Goal: Book appointment/travel/reservation

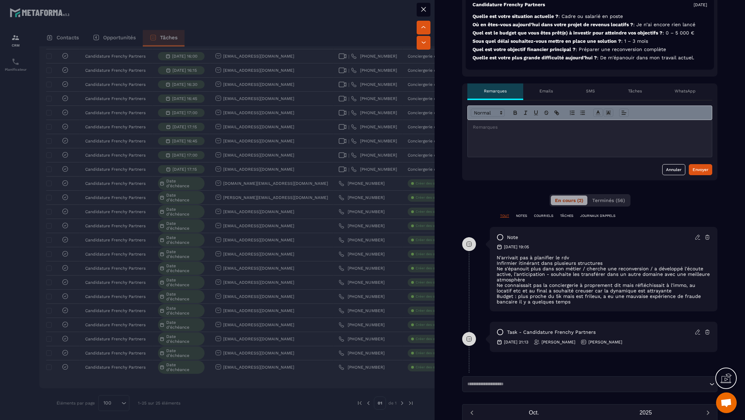
scroll to position [324, 0]
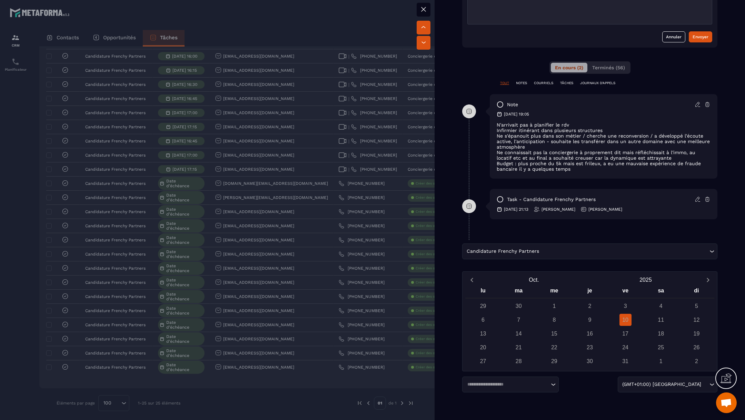
click at [519, 254] on div "Candidature Frenchy Partners" at bounding box center [586, 252] width 244 height 8
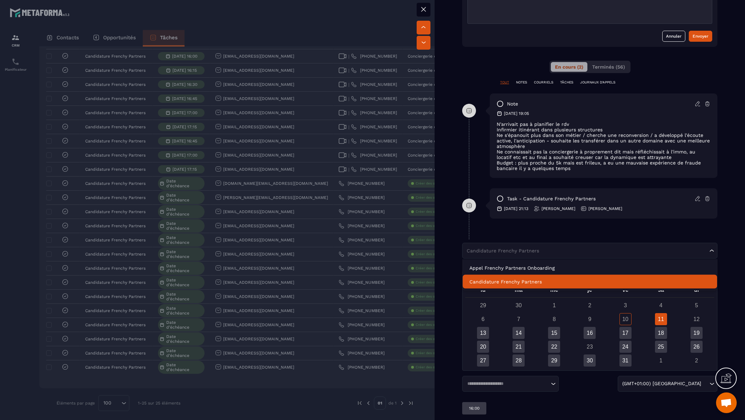
click at [521, 278] on p "Candidature Frenchy Partners" at bounding box center [589, 281] width 241 height 7
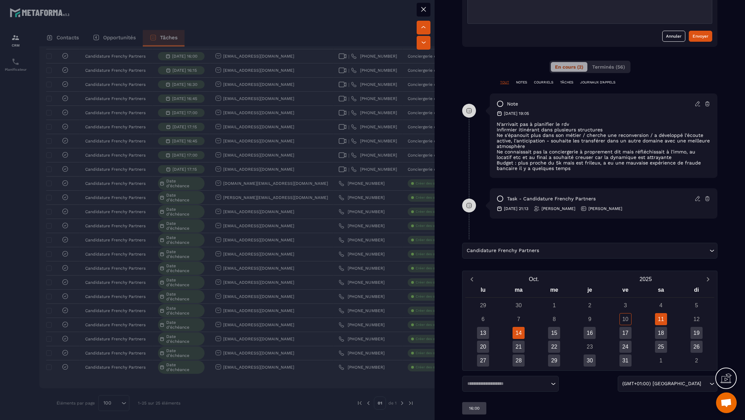
click at [519, 332] on div "14" at bounding box center [518, 333] width 12 height 12
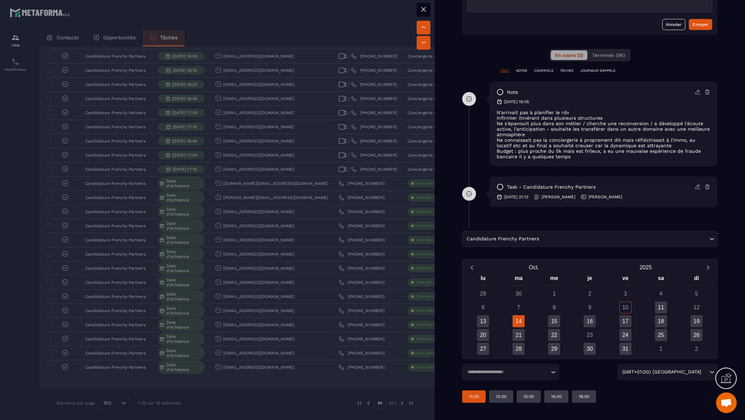
click at [475, 400] on div "11:00" at bounding box center [473, 396] width 23 height 12
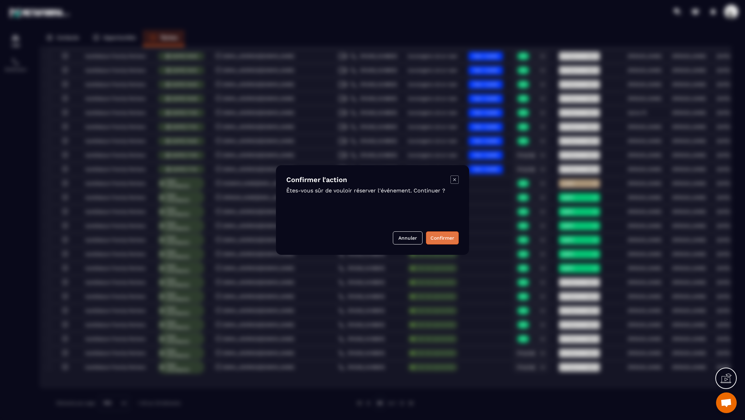
click at [447, 235] on button "Confirmer" at bounding box center [442, 237] width 33 height 13
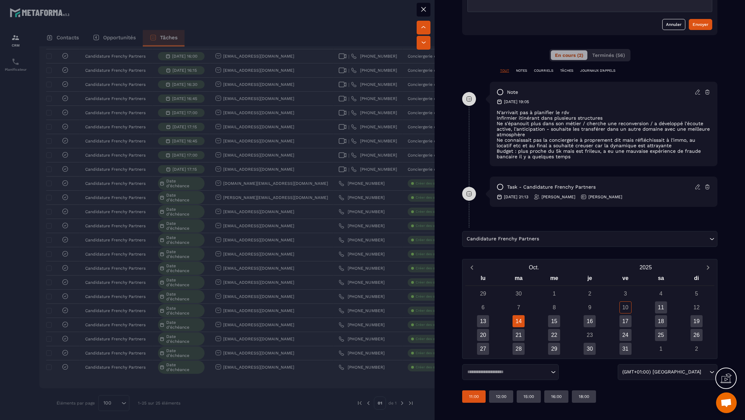
click at [371, 270] on div at bounding box center [372, 210] width 745 height 420
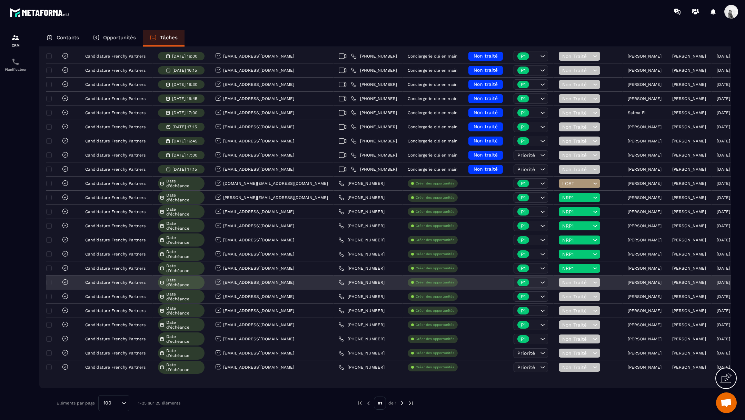
click at [628, 280] on p "[PERSON_NAME]" at bounding box center [645, 282] width 34 height 5
